Goal: Check status: Check status

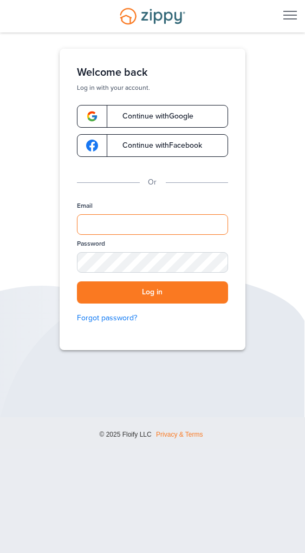
click at [90, 229] on input "Email" at bounding box center [152, 224] width 151 height 21
type input "**********"
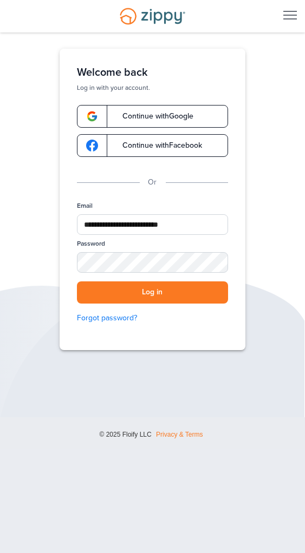
click at [77, 282] on button "Log in" at bounding box center [152, 293] width 151 height 22
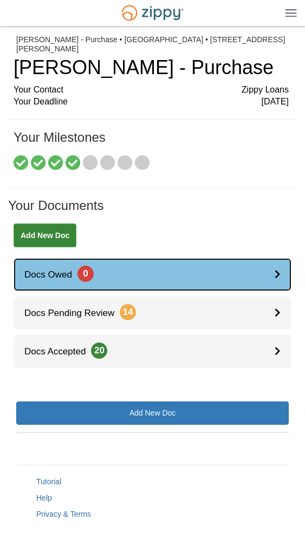
click at [37, 282] on link "Docs Owed 0" at bounding box center [153, 274] width 278 height 33
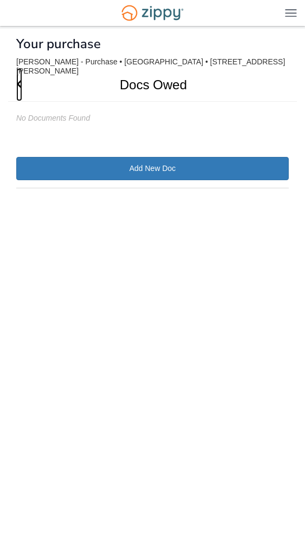
click at [22, 84] on icon "Go Back" at bounding box center [19, 84] width 6 height 10
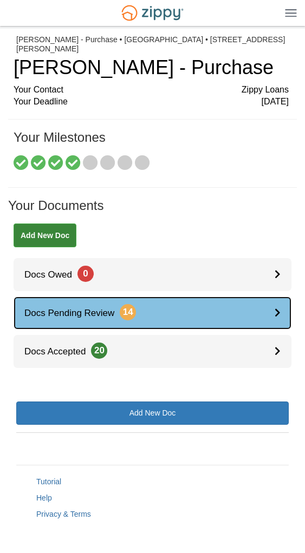
click at [279, 319] on div at bounding box center [282, 313] width 17 height 33
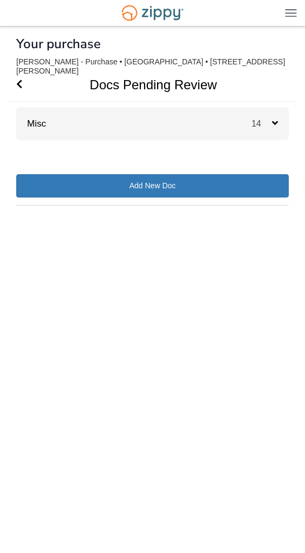
click at [51, 148] on div "× × × Pending Add Document Notice document will be included in the email sent t…" at bounding box center [152, 275] width 272 height 493
click at [58, 142] on div "× × × Pending Add Document Notice document will be included in the email sent t…" at bounding box center [152, 275] width 272 height 493
click at [280, 125] on div "14" at bounding box center [269, 123] width 37 height 33
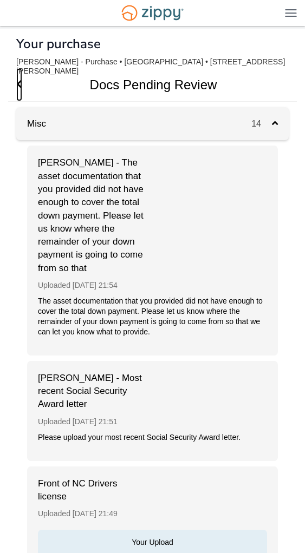
click at [21, 95] on span "Go Back" at bounding box center [19, 84] width 6 height 33
